Goal: Information Seeking & Learning: Learn about a topic

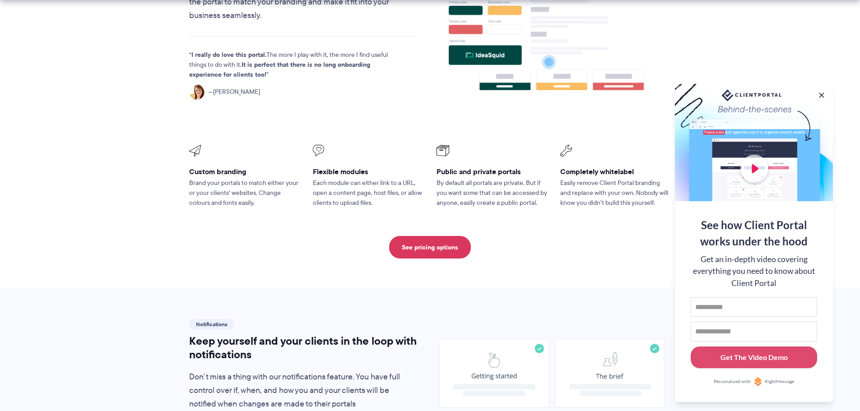
scroll to position [451, 0]
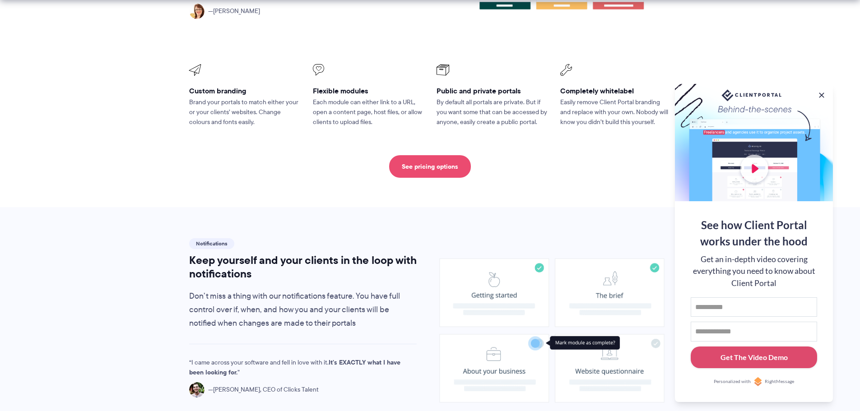
click at [420, 155] on link "See pricing options" at bounding box center [430, 166] width 82 height 23
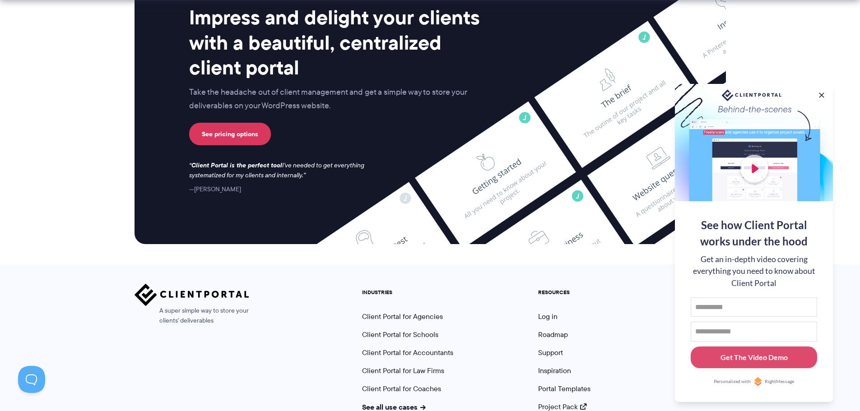
scroll to position [2381, 0]
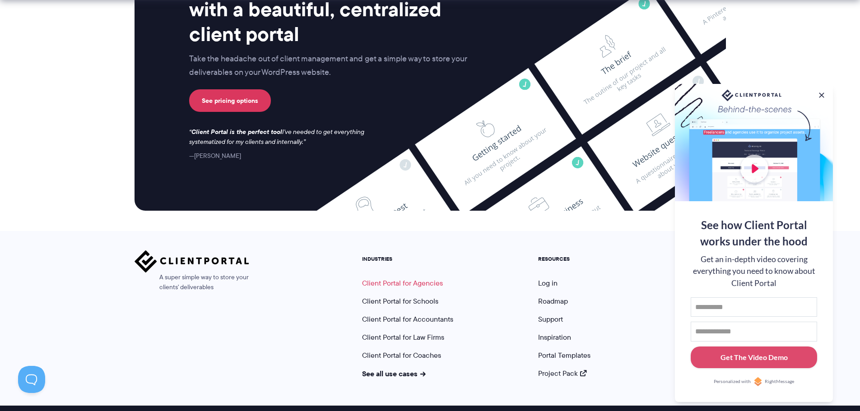
click at [414, 278] on link "Client Portal for Agencies" at bounding box center [402, 283] width 81 height 10
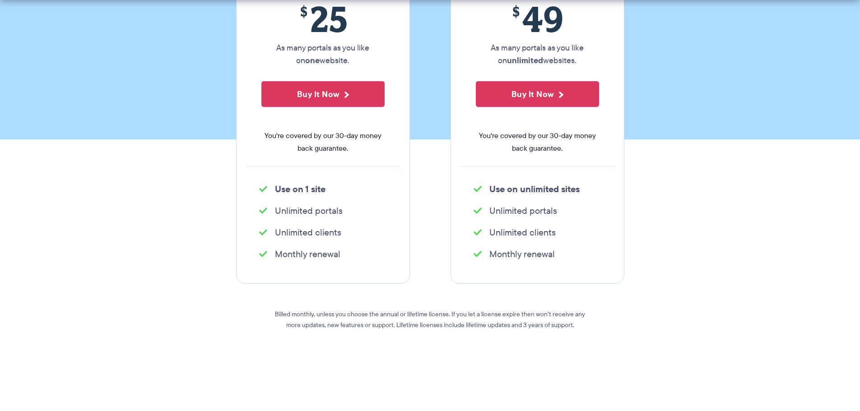
scroll to position [211, 0]
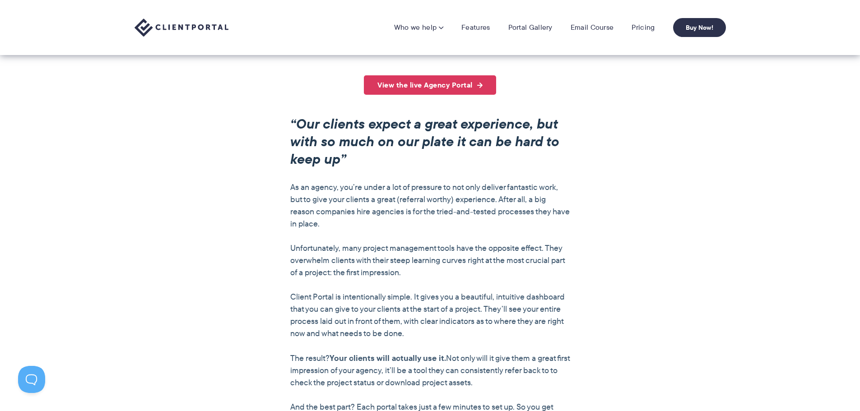
scroll to position [602, 0]
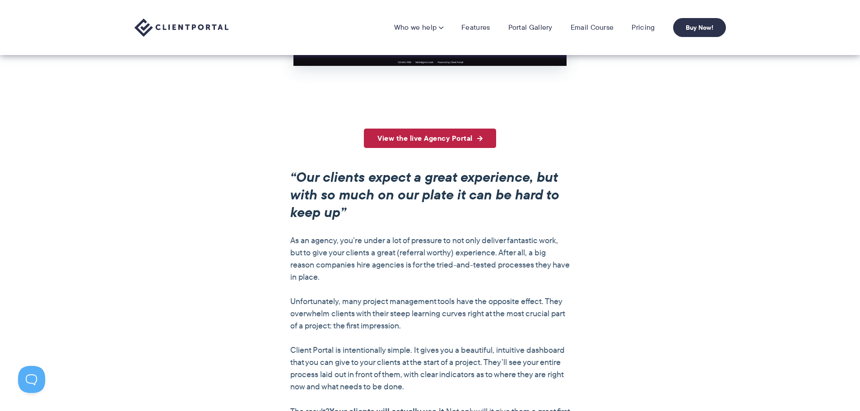
click at [450, 139] on link "View the live Agency Portal" at bounding box center [430, 138] width 132 height 19
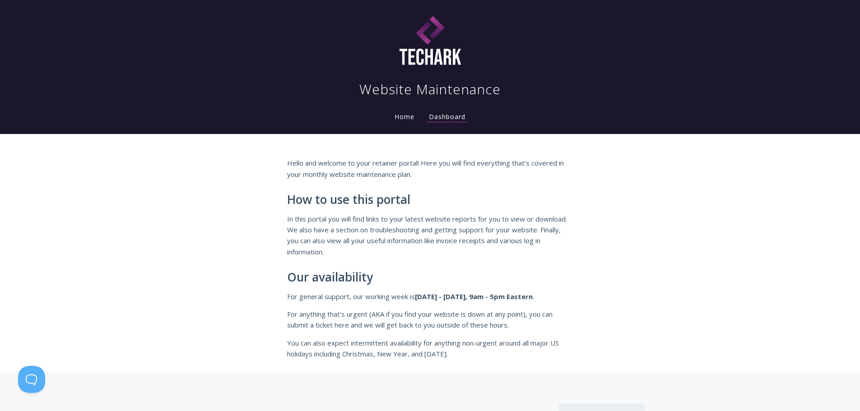
click at [410, 122] on li "Home" at bounding box center [404, 114] width 34 height 18
click at [410, 117] on link "Home" at bounding box center [404, 116] width 23 height 9
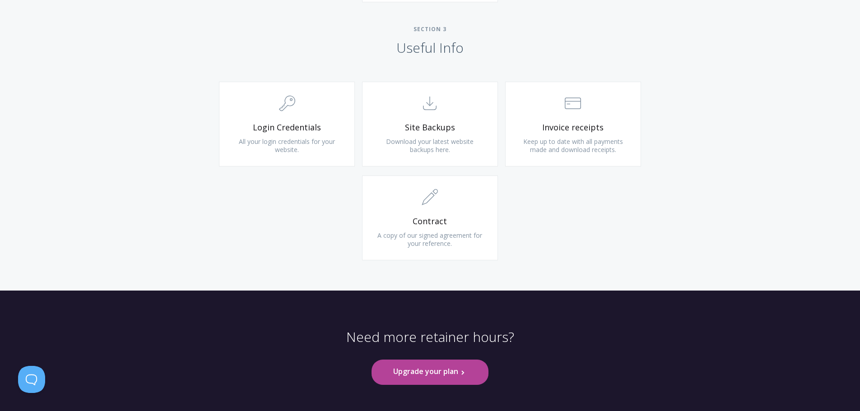
scroll to position [873, 0]
